Goal: Information Seeking & Learning: Learn about a topic

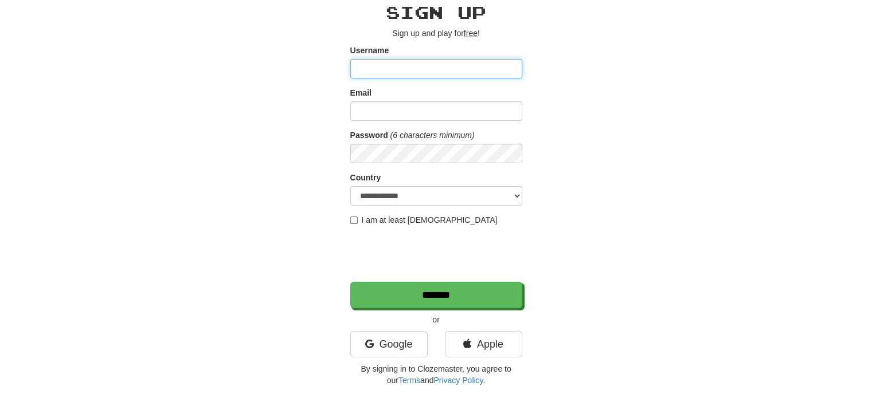
scroll to position [50, 0]
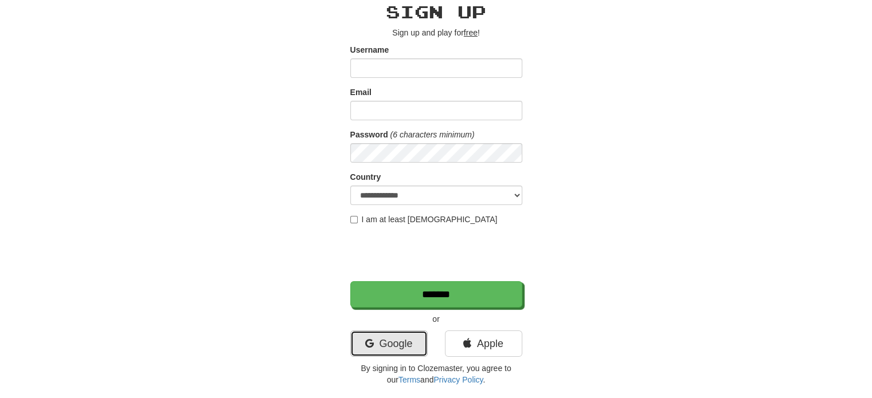
click at [394, 344] on link "Google" at bounding box center [388, 344] width 77 height 26
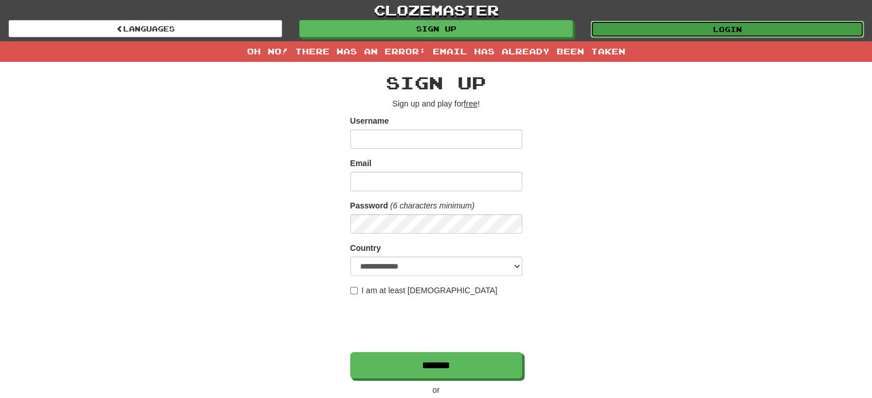
click at [653, 22] on link "Login" at bounding box center [726, 29] width 273 height 17
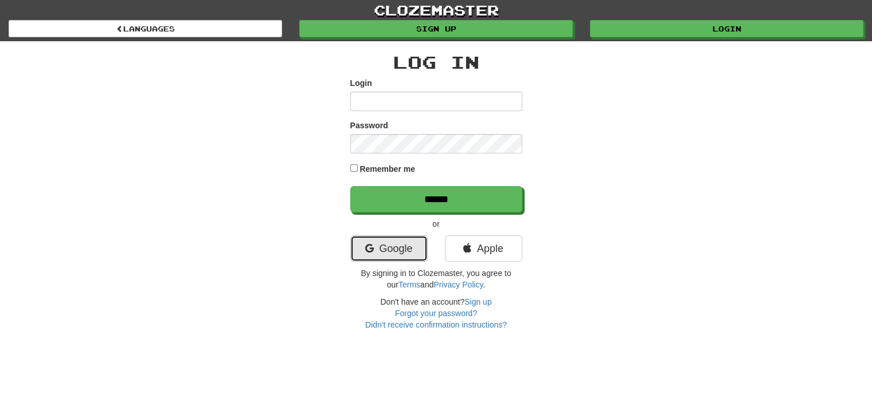
click at [382, 245] on link "Google" at bounding box center [388, 249] width 77 height 26
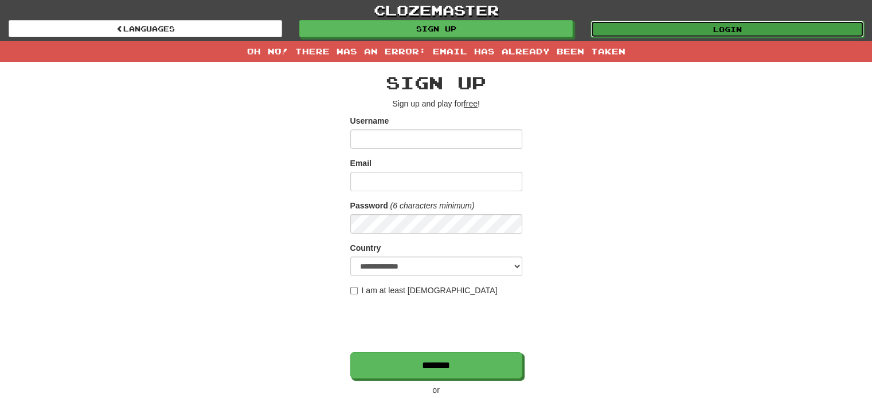
click at [641, 23] on link "Login" at bounding box center [726, 29] width 273 height 17
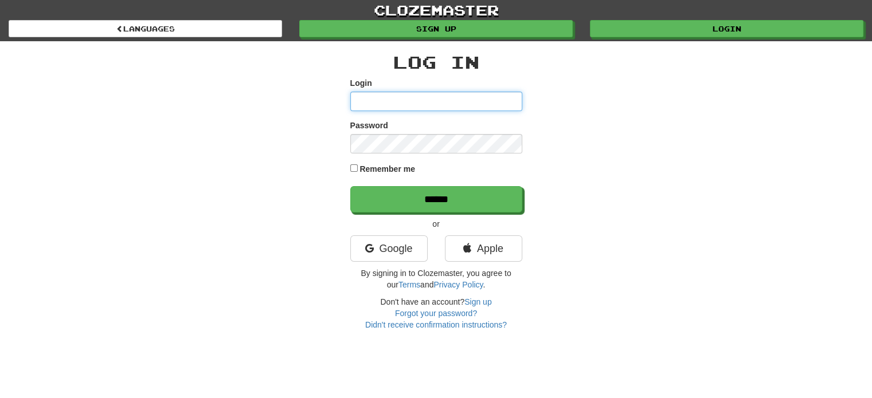
type input "**********"
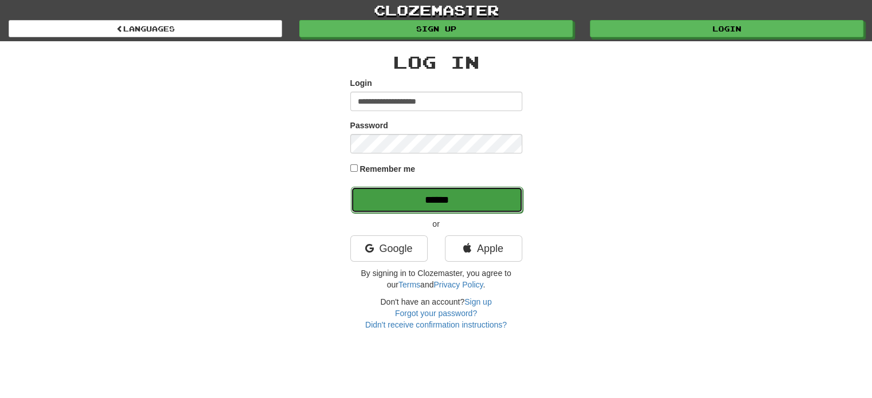
click at [416, 194] on input "******" at bounding box center [437, 200] width 172 height 26
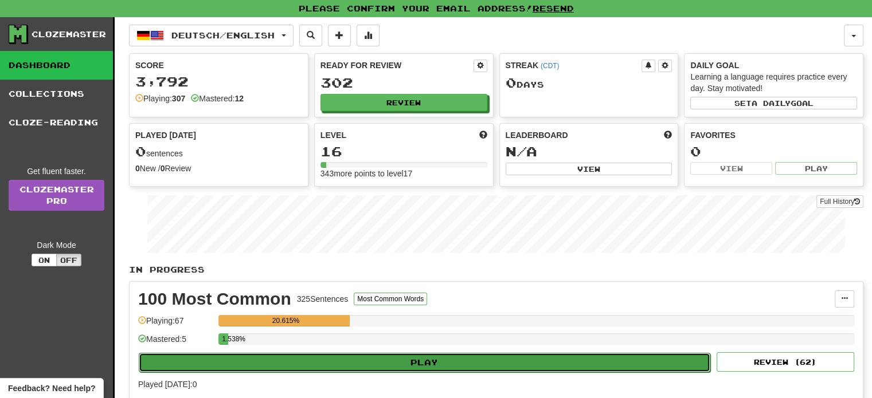
click at [386, 362] on button "Play" at bounding box center [424, 362] width 571 height 19
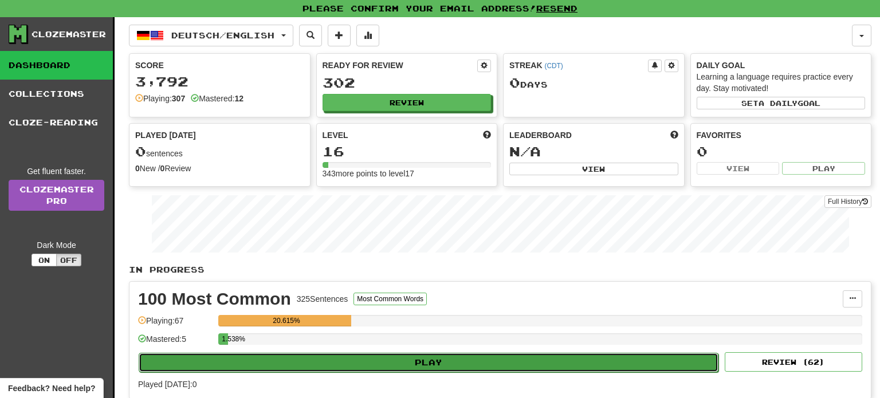
select select "**"
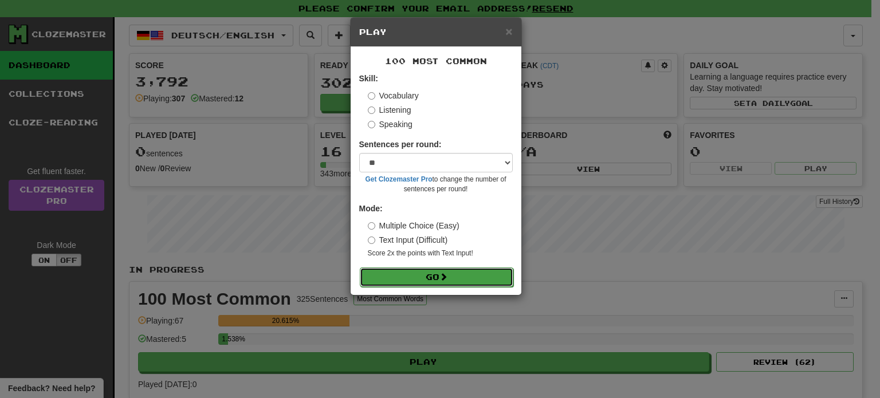
click at [396, 276] on button "Go" at bounding box center [437, 277] width 154 height 19
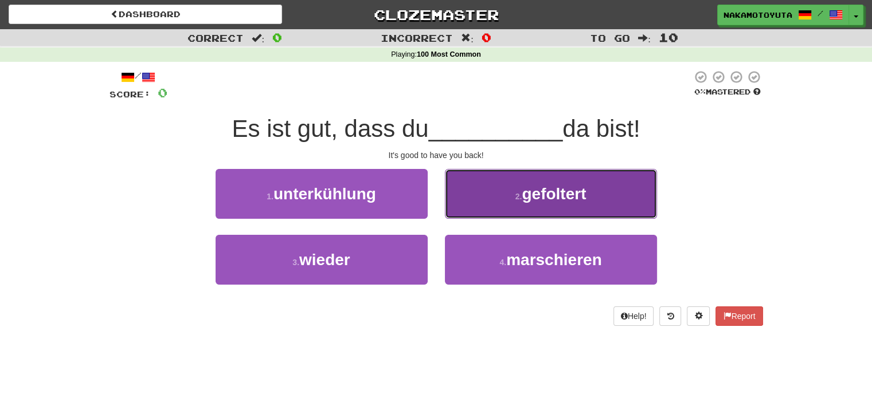
click at [512, 208] on button "2 . gefoltert" at bounding box center [551, 194] width 212 height 50
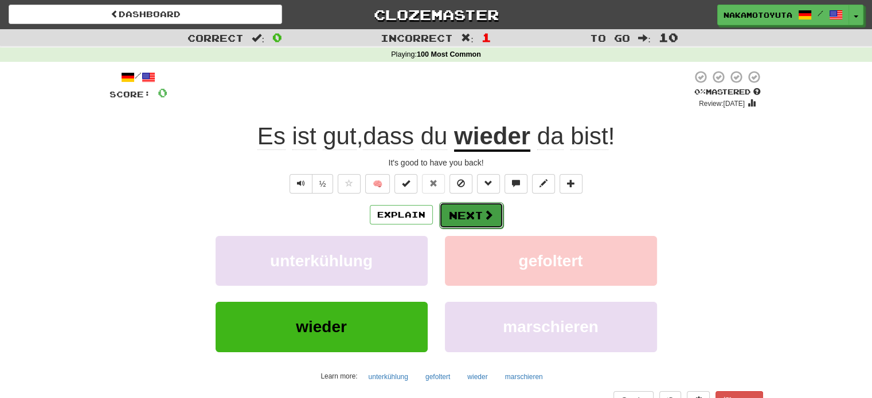
click at [472, 218] on button "Next" at bounding box center [471, 215] width 64 height 26
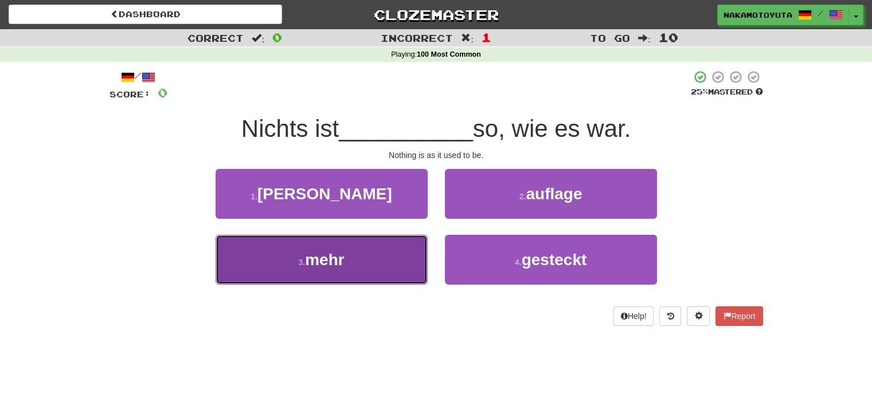
click at [387, 262] on button "3 . mehr" at bounding box center [321, 260] width 212 height 50
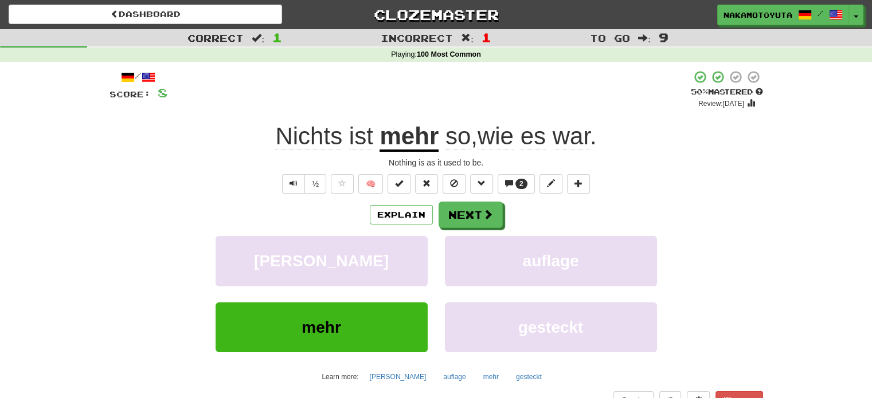
click at [422, 137] on u "mehr" at bounding box center [408, 137] width 59 height 29
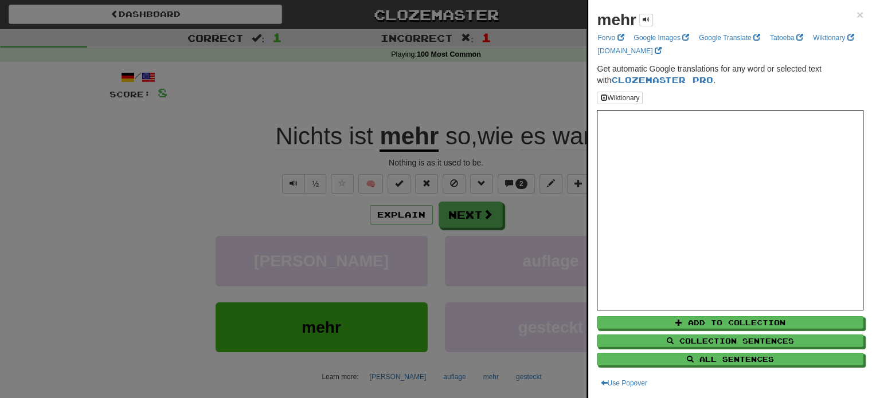
click at [567, 113] on div at bounding box center [436, 199] width 872 height 398
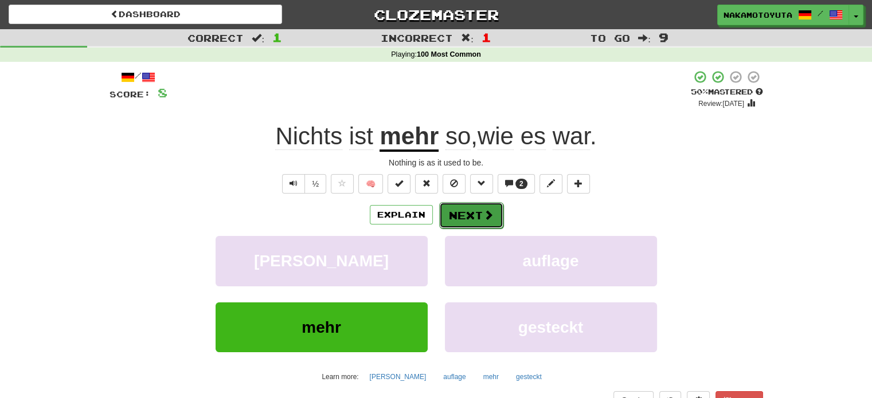
click at [469, 216] on button "Next" at bounding box center [471, 215] width 64 height 26
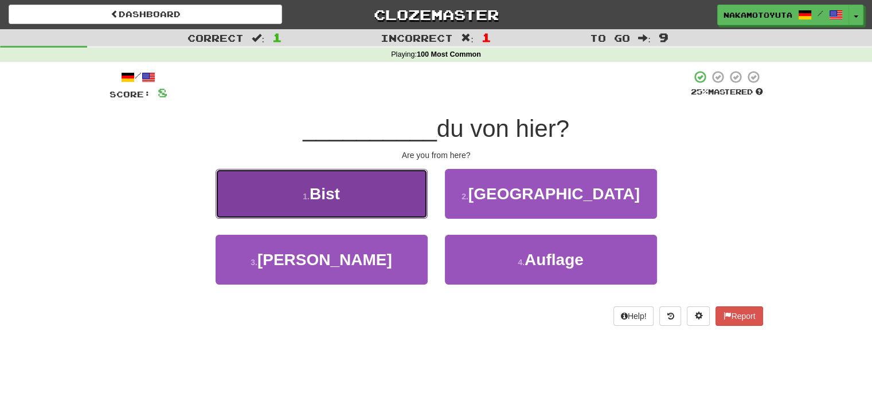
click at [388, 187] on button "1 . Bist" at bounding box center [321, 194] width 212 height 50
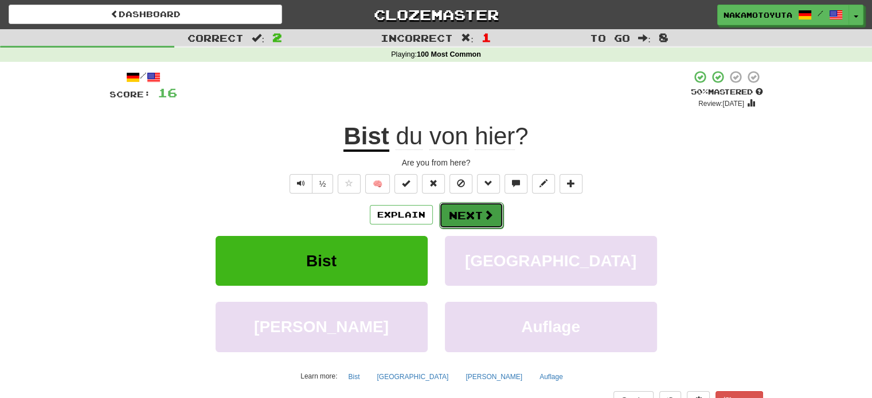
click at [470, 219] on button "Next" at bounding box center [471, 215] width 64 height 26
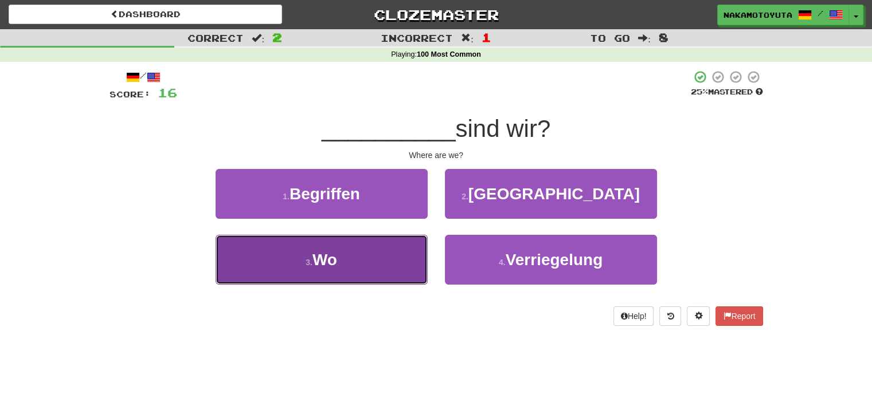
click at [370, 249] on button "3 . Wo" at bounding box center [321, 260] width 212 height 50
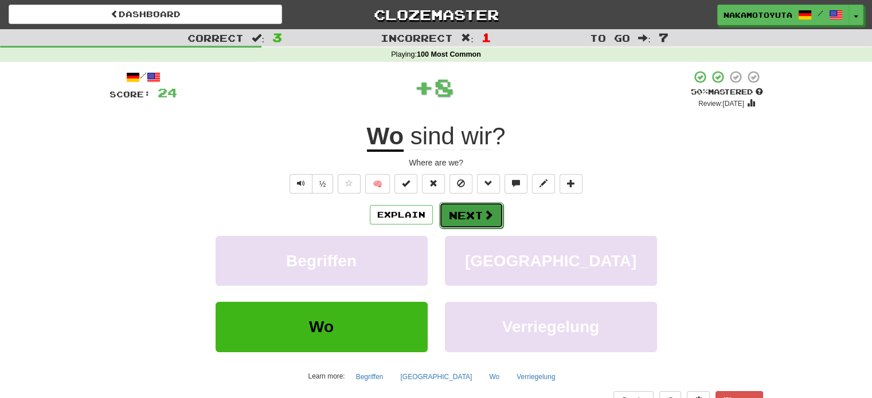
click at [493, 214] on button "Next" at bounding box center [471, 215] width 64 height 26
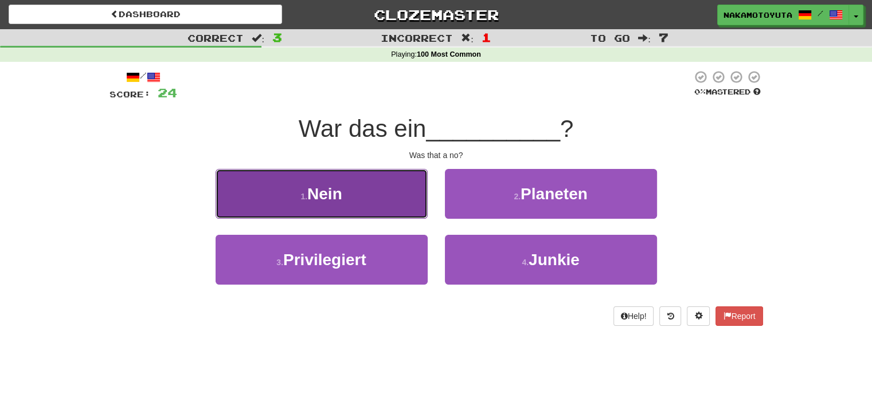
click at [355, 183] on button "1 . Nein" at bounding box center [321, 194] width 212 height 50
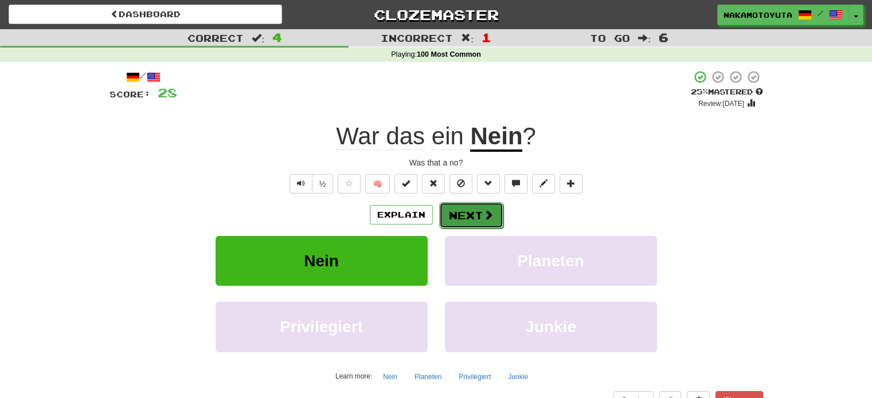
click at [456, 207] on button "Next" at bounding box center [471, 215] width 64 height 26
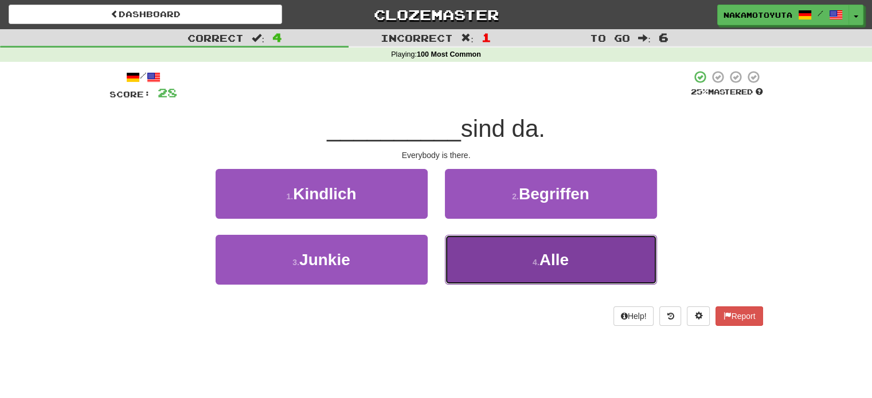
click at [488, 266] on button "4 . Alle" at bounding box center [551, 260] width 212 height 50
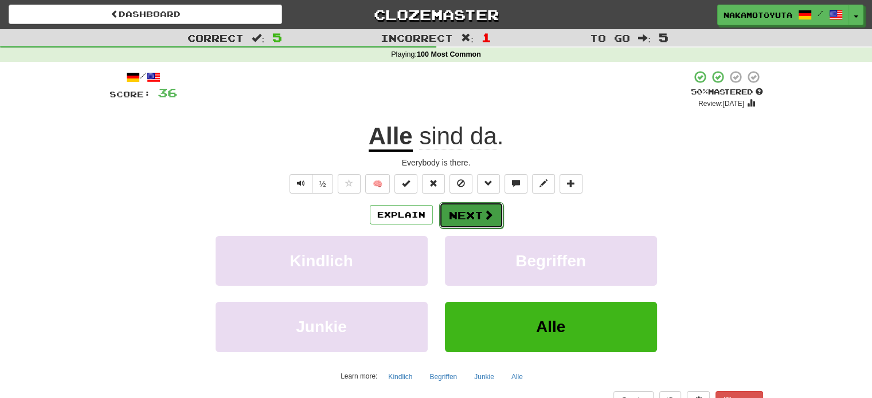
click at [476, 219] on button "Next" at bounding box center [471, 215] width 64 height 26
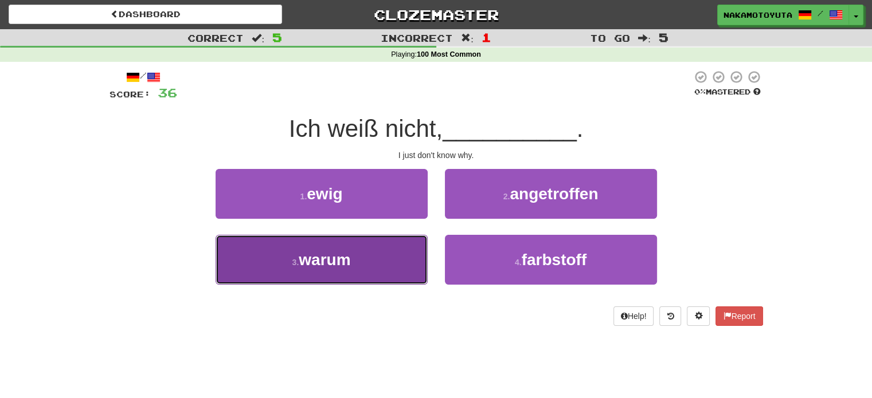
click at [390, 257] on button "3 . warum" at bounding box center [321, 260] width 212 height 50
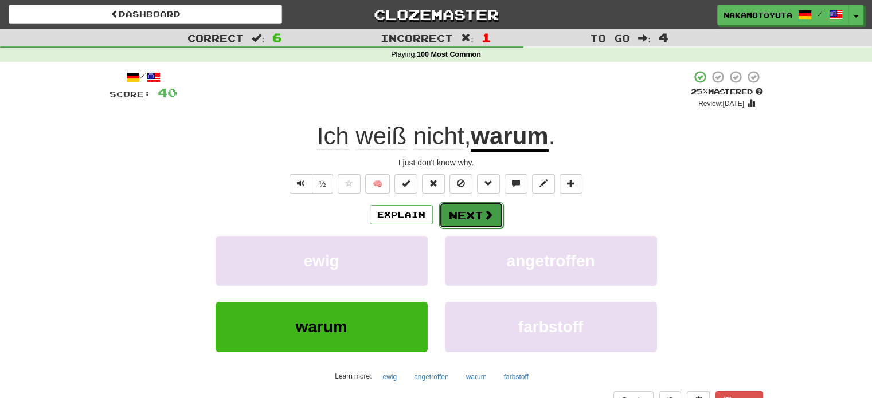
click at [464, 209] on button "Next" at bounding box center [471, 215] width 64 height 26
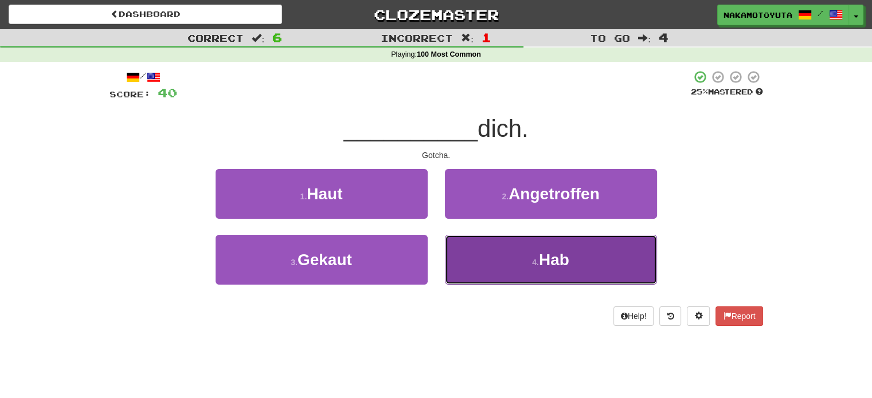
click at [454, 262] on button "4 . Hab" at bounding box center [551, 260] width 212 height 50
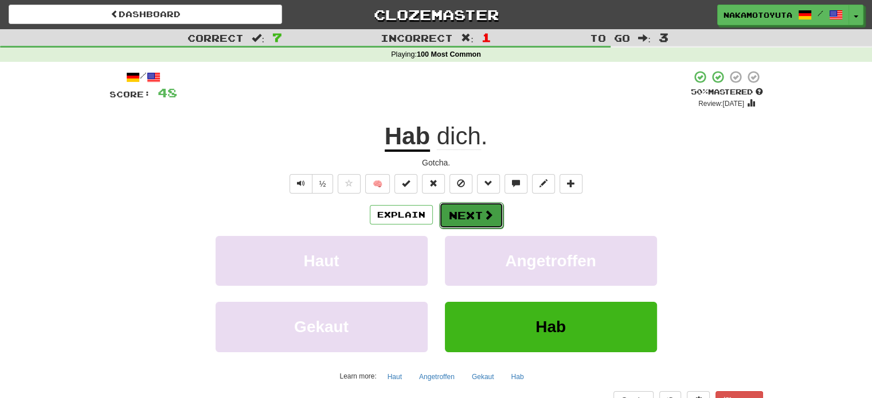
click at [448, 220] on button "Next" at bounding box center [471, 215] width 64 height 26
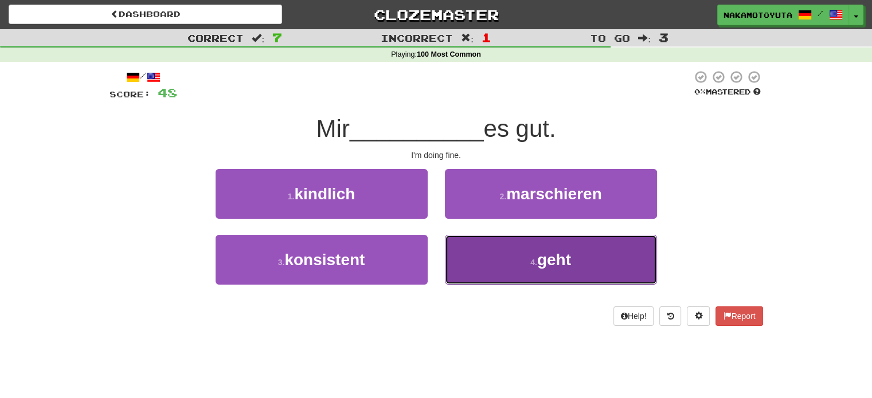
click at [487, 254] on button "4 . geht" at bounding box center [551, 260] width 212 height 50
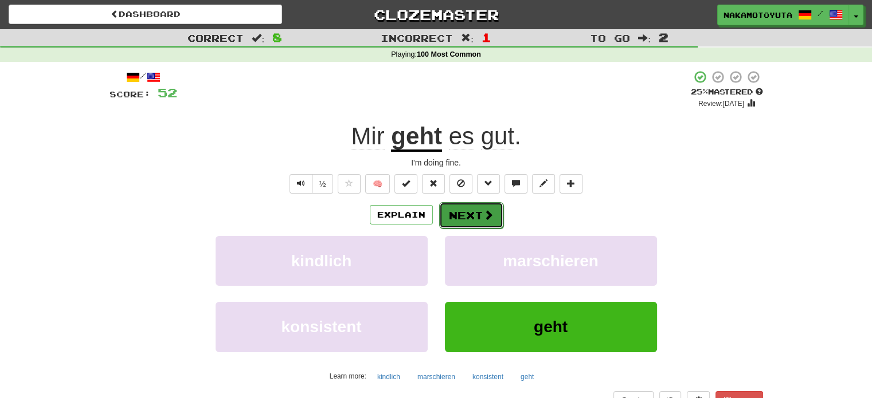
click at [467, 215] on button "Next" at bounding box center [471, 215] width 64 height 26
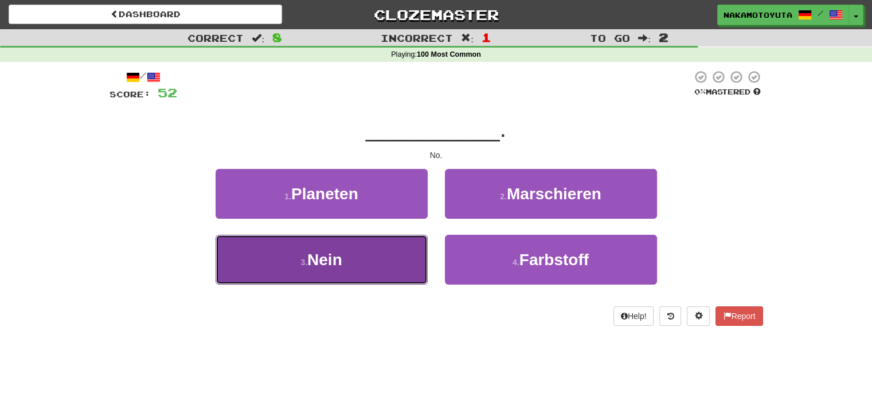
click at [403, 248] on button "3 . Nein" at bounding box center [321, 260] width 212 height 50
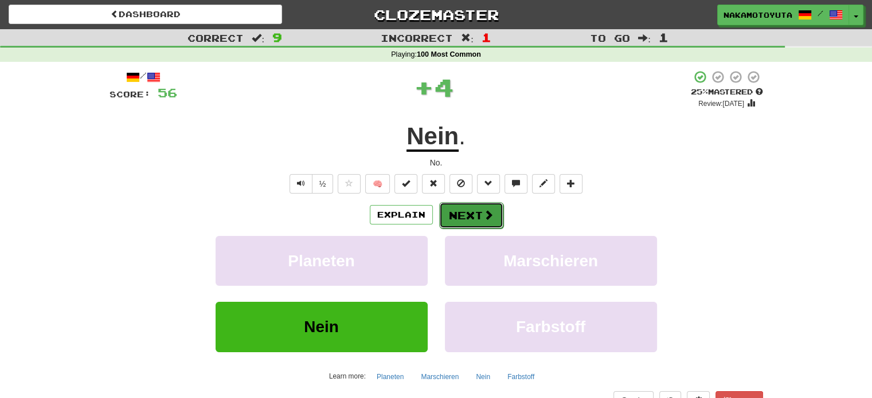
click at [483, 213] on span at bounding box center [488, 215] width 10 height 10
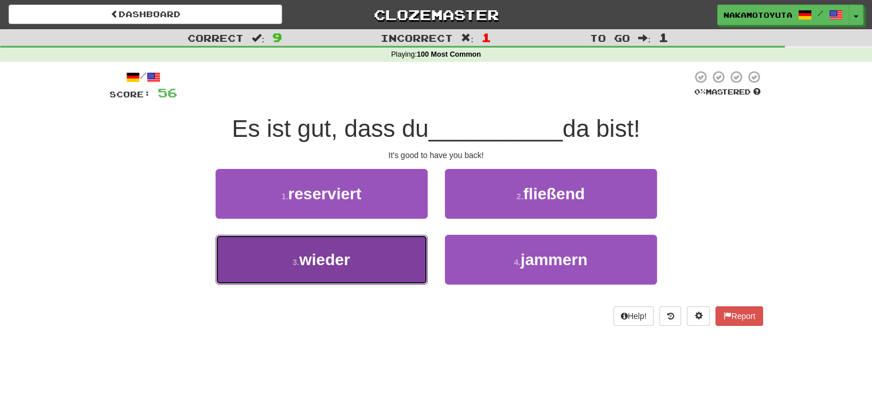
click at [395, 253] on button "3 . wieder" at bounding box center [321, 260] width 212 height 50
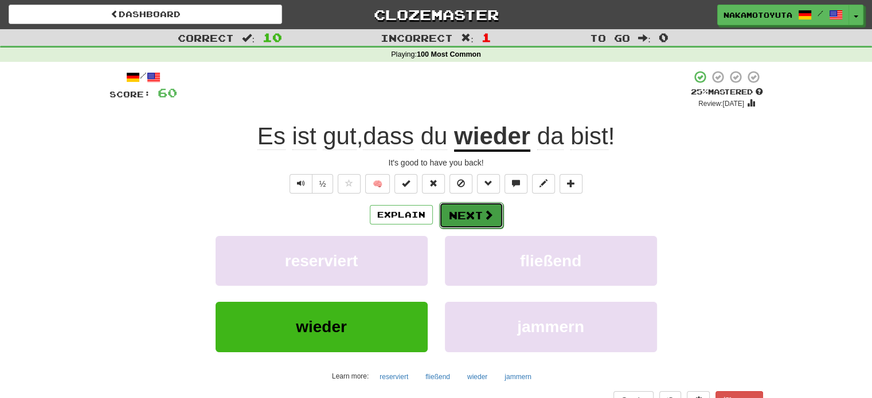
click at [476, 213] on button "Next" at bounding box center [471, 215] width 64 height 26
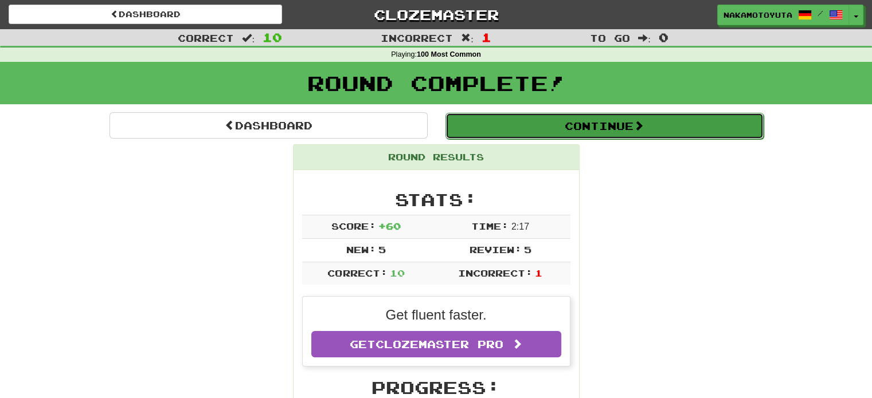
click at [598, 121] on button "Continue" at bounding box center [604, 126] width 318 height 26
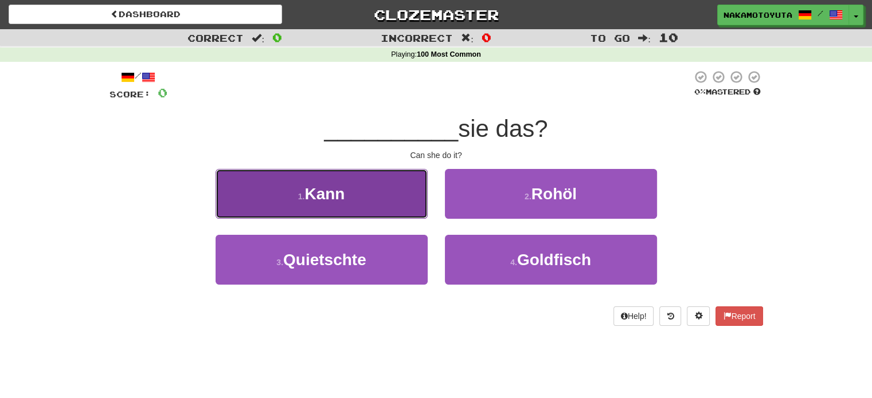
click at [413, 197] on button "1 . [GEOGRAPHIC_DATA]" at bounding box center [321, 194] width 212 height 50
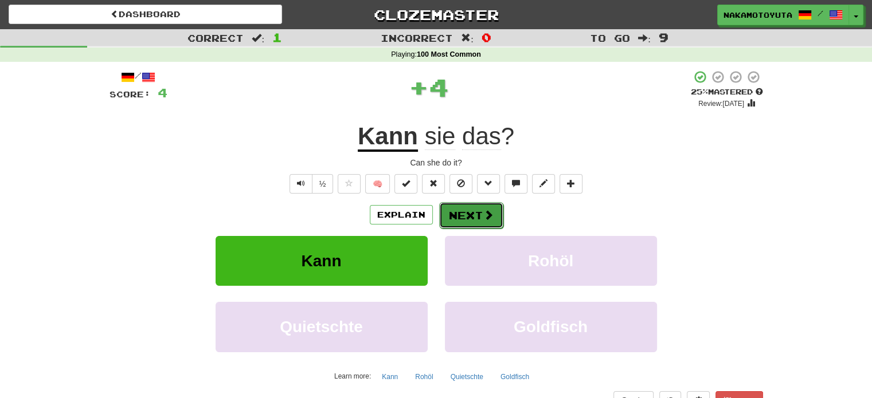
click at [489, 214] on span at bounding box center [488, 215] width 10 height 10
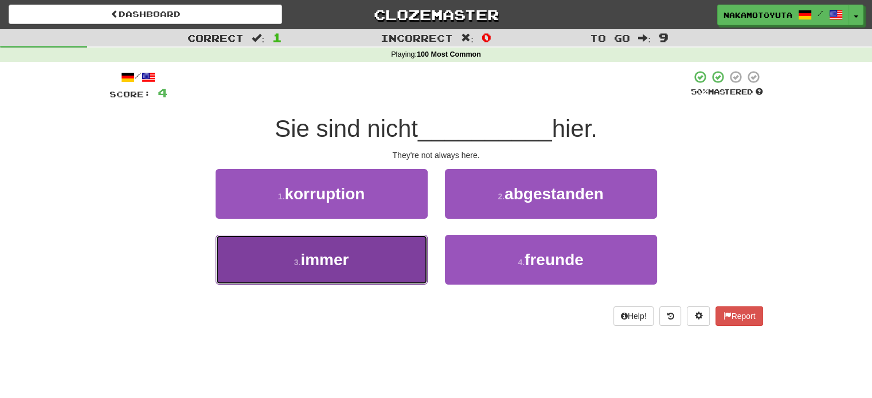
click at [406, 242] on button "3 . immer" at bounding box center [321, 260] width 212 height 50
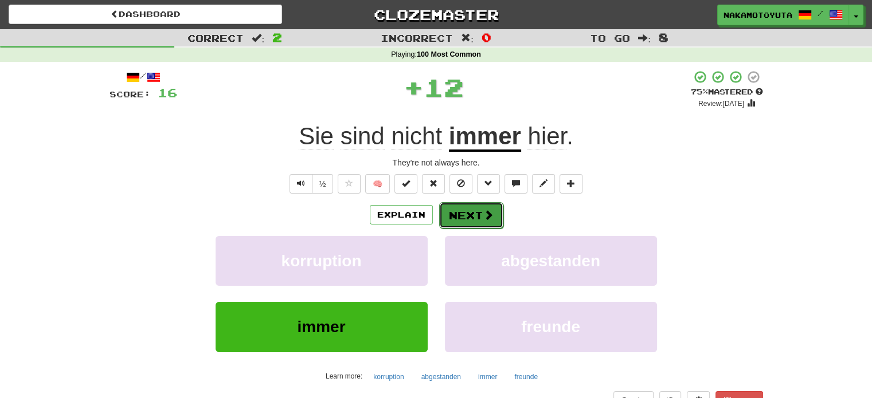
click at [478, 218] on button "Next" at bounding box center [471, 215] width 64 height 26
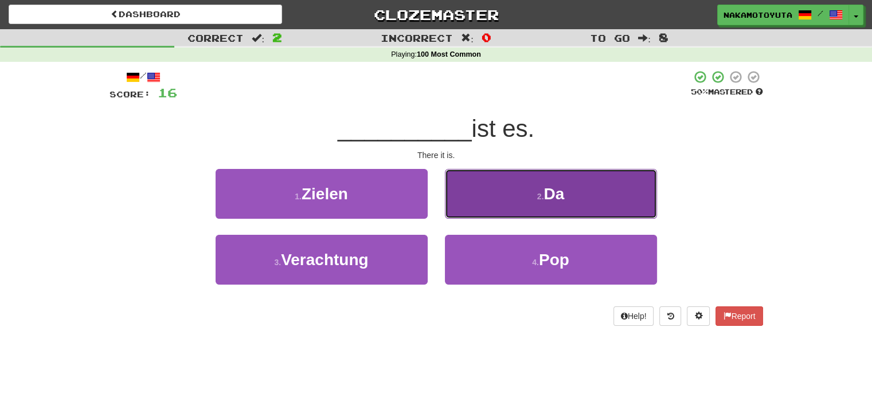
click at [474, 189] on button "2 . Da" at bounding box center [551, 194] width 212 height 50
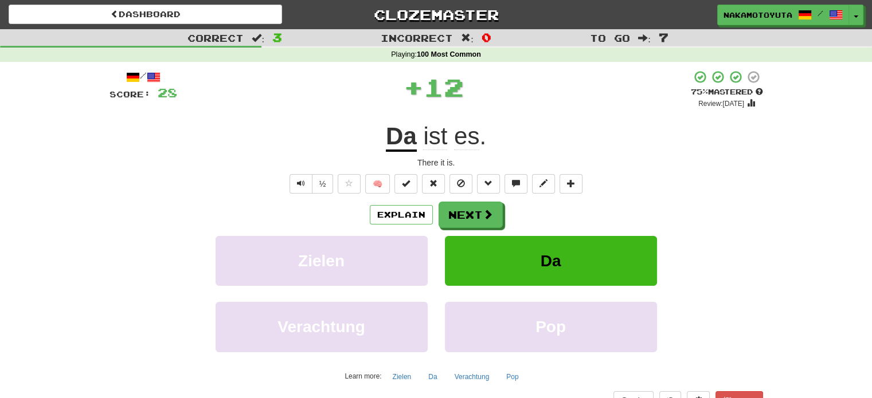
click at [465, 199] on div "/ Score: 28 + 12 75 % Mastered Review: [DATE] Da ist es . There it is. ½ 🧠 Expl…" at bounding box center [435, 249] width 653 height 359
click at [460, 206] on button "Next" at bounding box center [471, 215] width 64 height 26
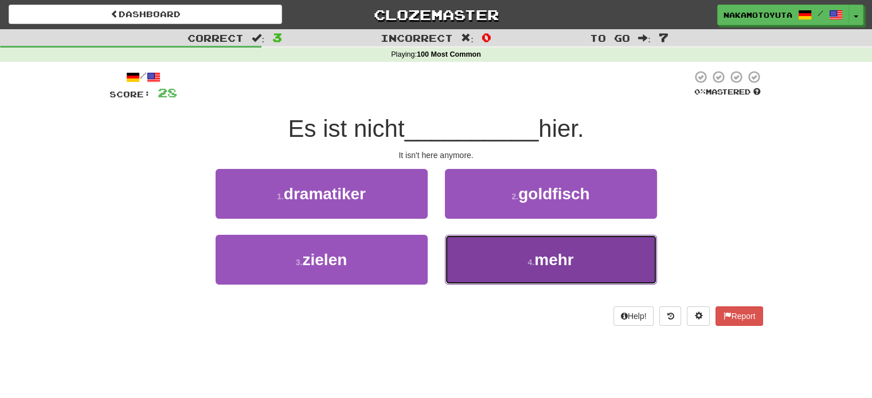
click at [474, 262] on button "4 . mehr" at bounding box center [551, 260] width 212 height 50
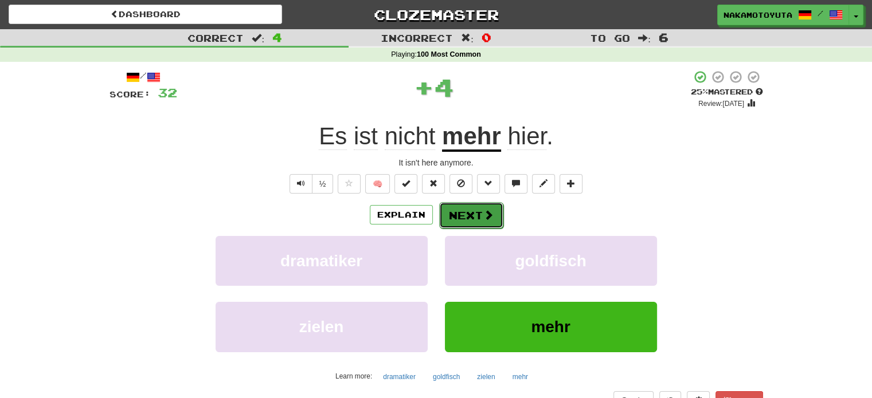
click at [459, 217] on button "Next" at bounding box center [471, 215] width 64 height 26
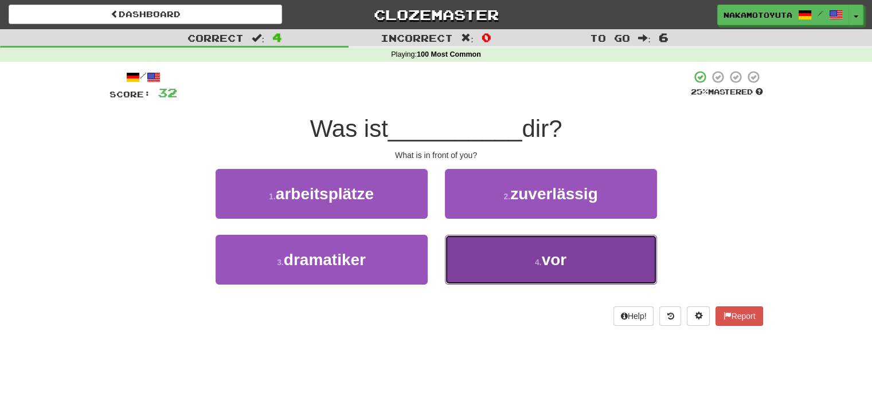
click at [478, 236] on button "4 . vor" at bounding box center [551, 260] width 212 height 50
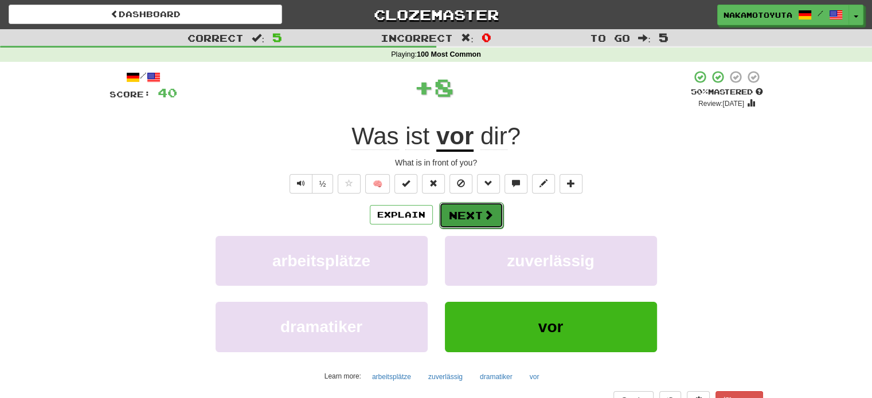
click at [476, 219] on button "Next" at bounding box center [471, 215] width 64 height 26
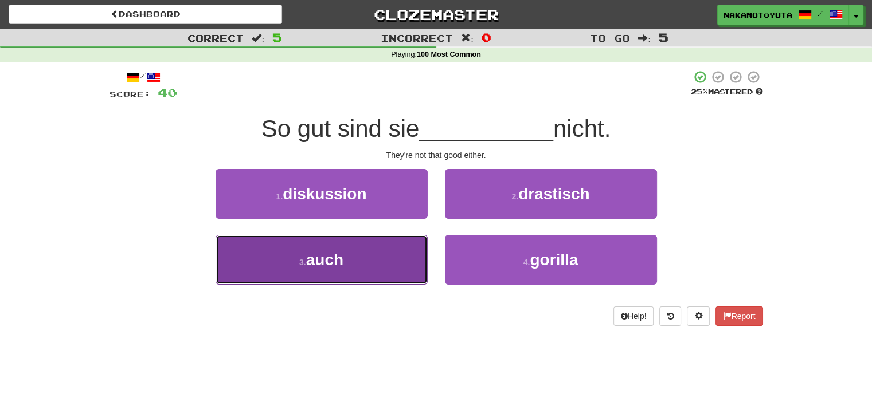
click at [377, 253] on button "3 . auch" at bounding box center [321, 260] width 212 height 50
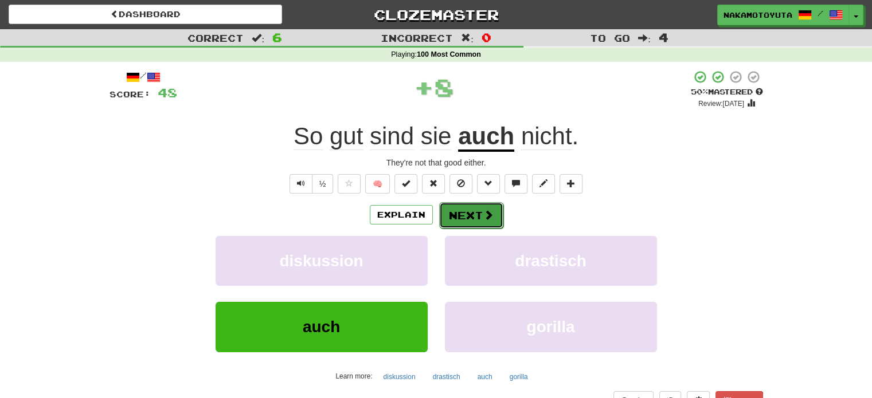
click at [468, 215] on button "Next" at bounding box center [471, 215] width 64 height 26
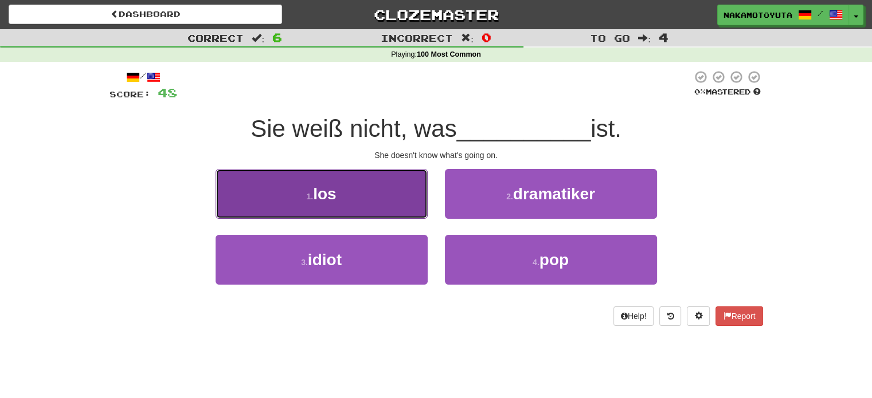
click at [391, 195] on button "1 . los" at bounding box center [321, 194] width 212 height 50
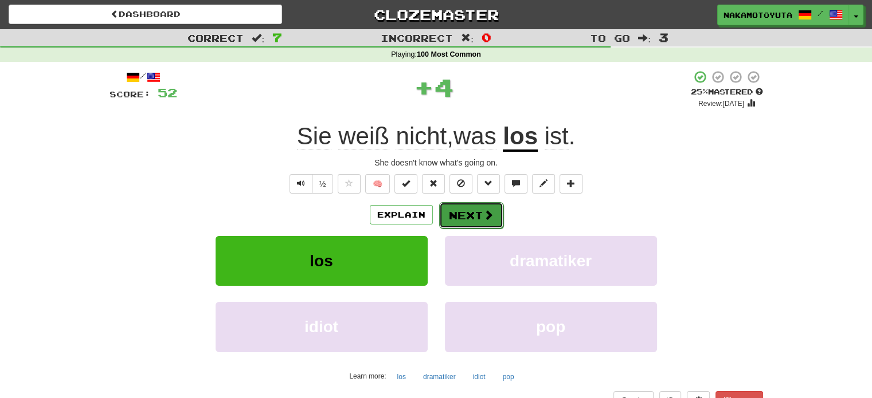
click at [488, 213] on span at bounding box center [488, 215] width 10 height 10
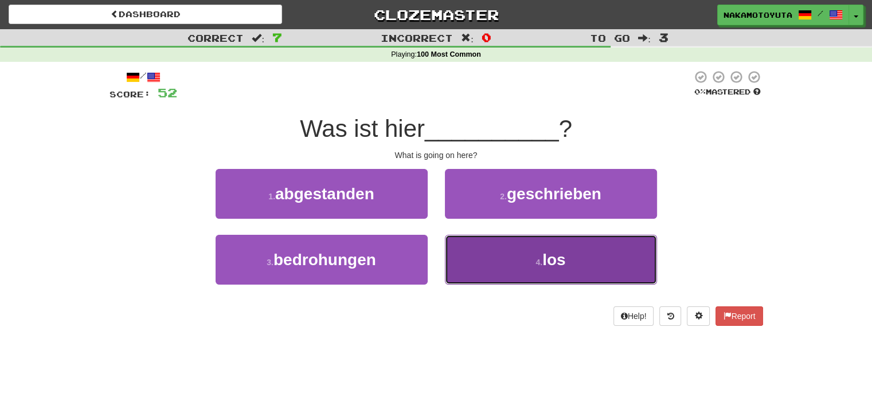
click at [487, 274] on button "4 . los" at bounding box center [551, 260] width 212 height 50
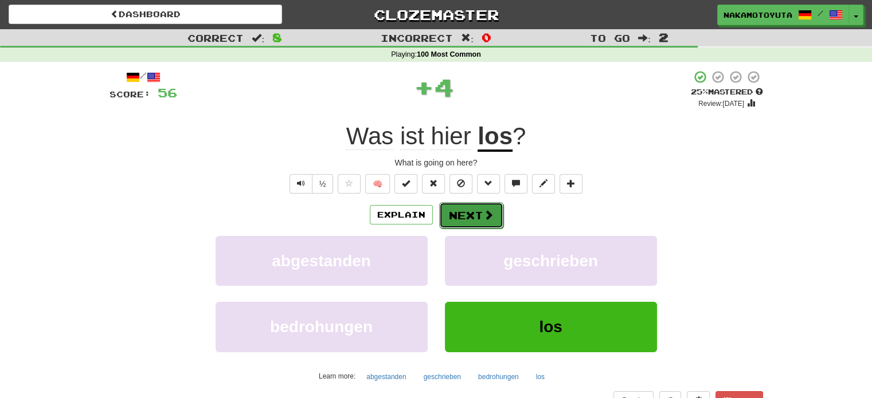
click at [462, 218] on button "Next" at bounding box center [471, 215] width 64 height 26
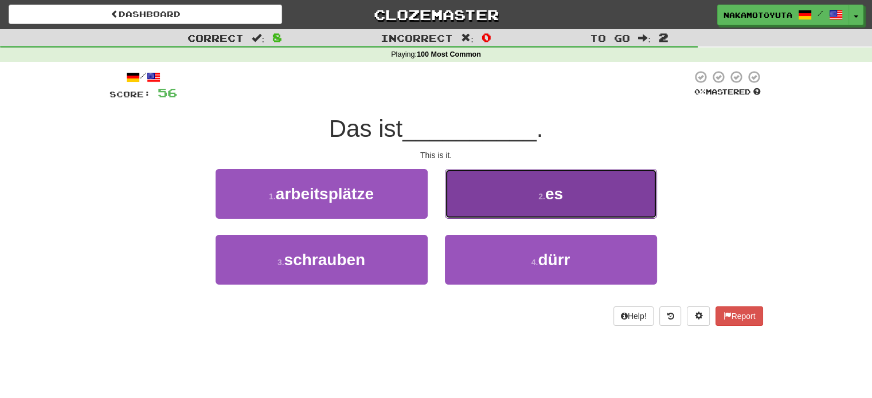
click at [465, 213] on button "2 . es" at bounding box center [551, 194] width 212 height 50
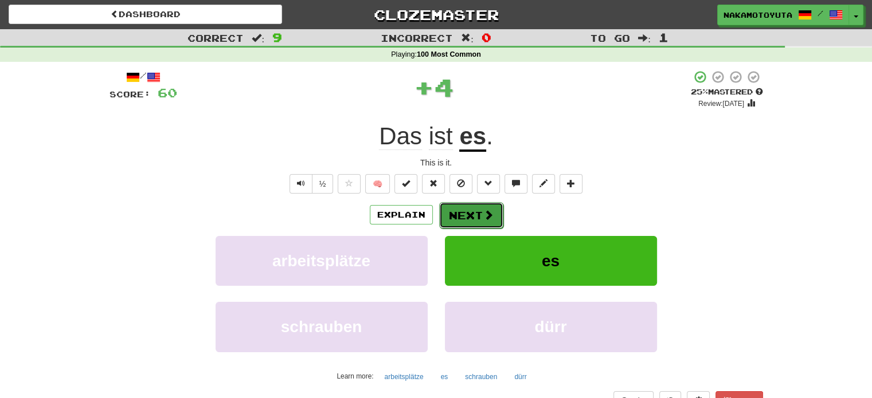
click at [458, 215] on button "Next" at bounding box center [471, 215] width 64 height 26
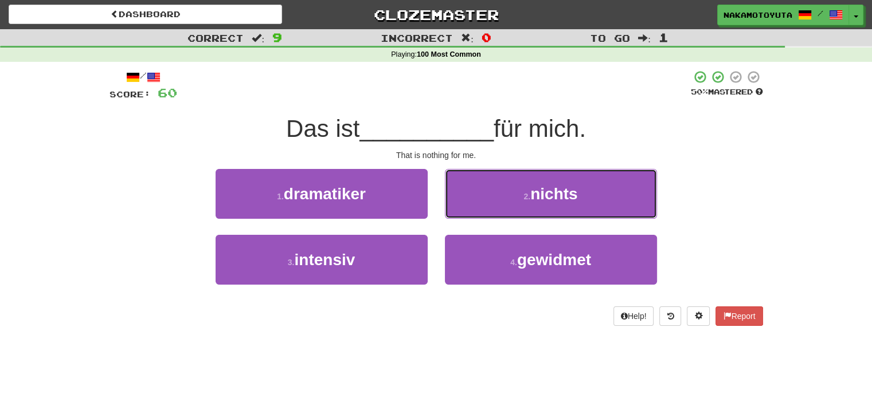
click at [458, 215] on button "2 . nichts" at bounding box center [551, 194] width 212 height 50
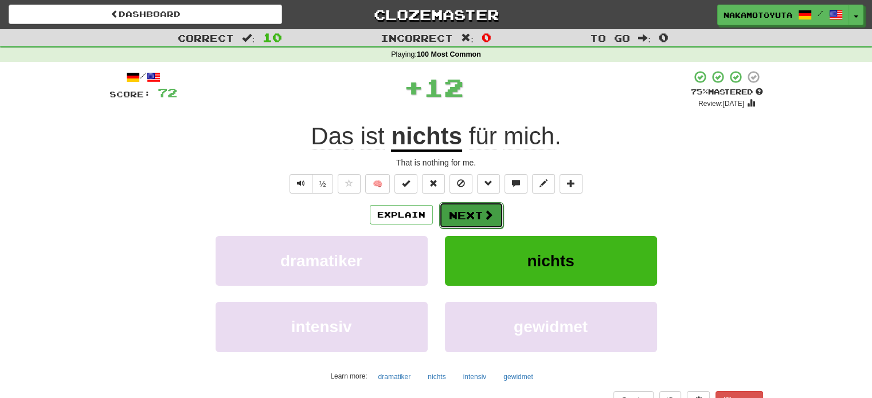
click at [465, 213] on button "Next" at bounding box center [471, 215] width 64 height 26
